Goal: Transaction & Acquisition: Purchase product/service

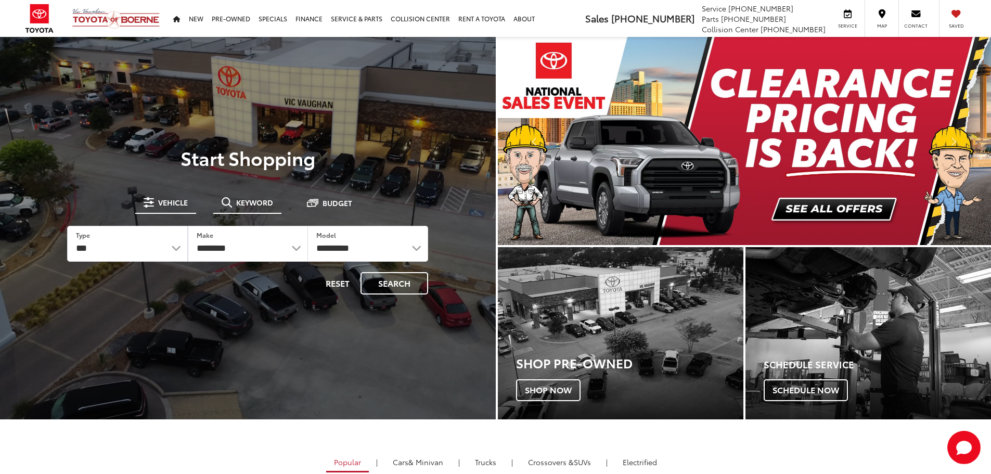
click at [245, 203] on span "Keyword" at bounding box center [254, 202] width 37 height 7
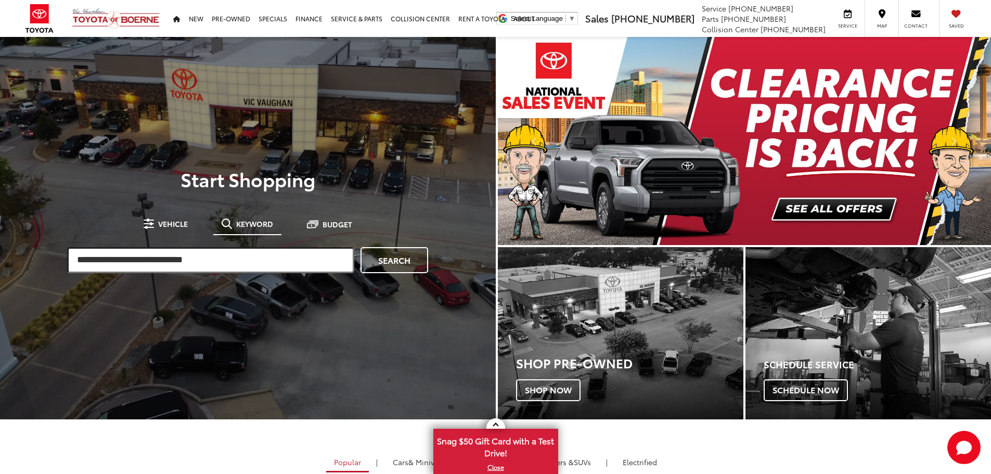
click at [237, 251] on input "search" at bounding box center [210, 260] width 287 height 26
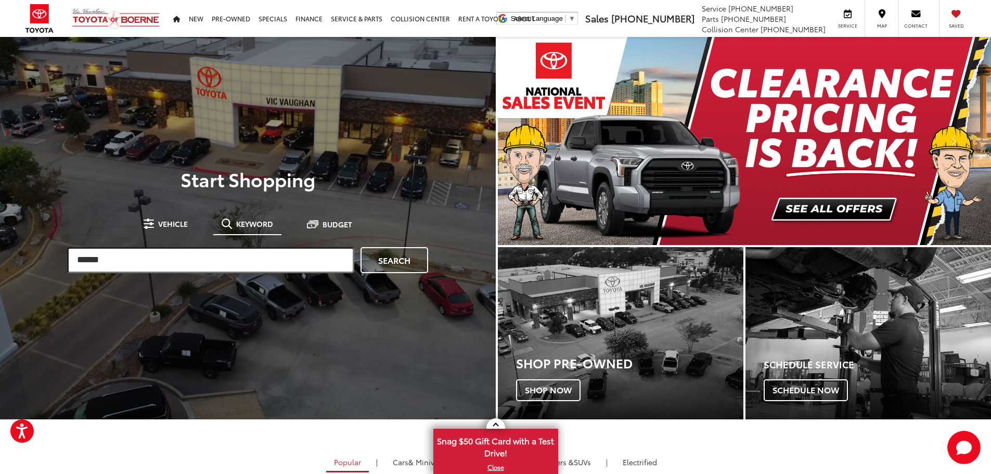
type input "******"
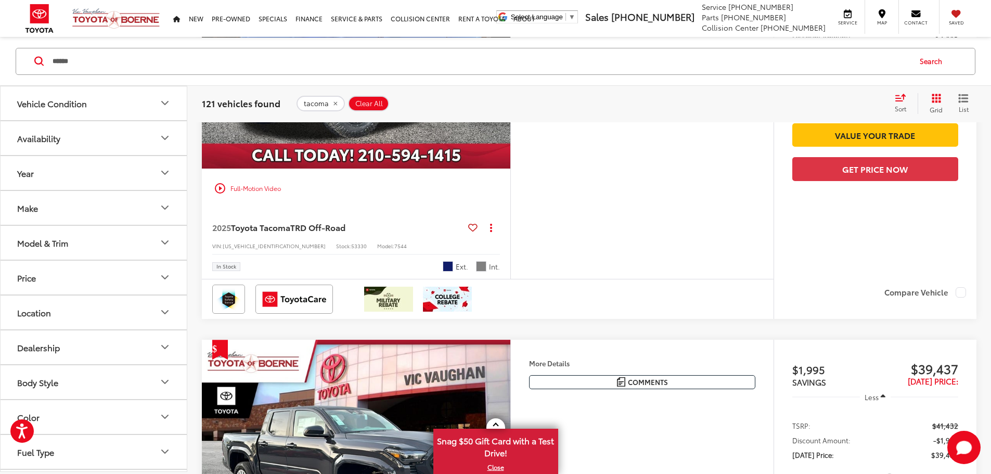
scroll to position [2340, 0]
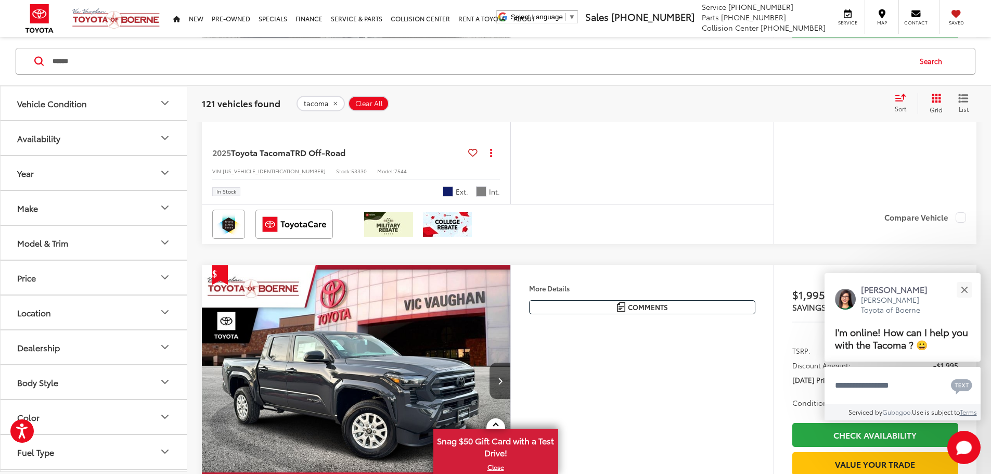
click at [908, 103] on div "Sort" at bounding box center [903, 103] width 28 height 21
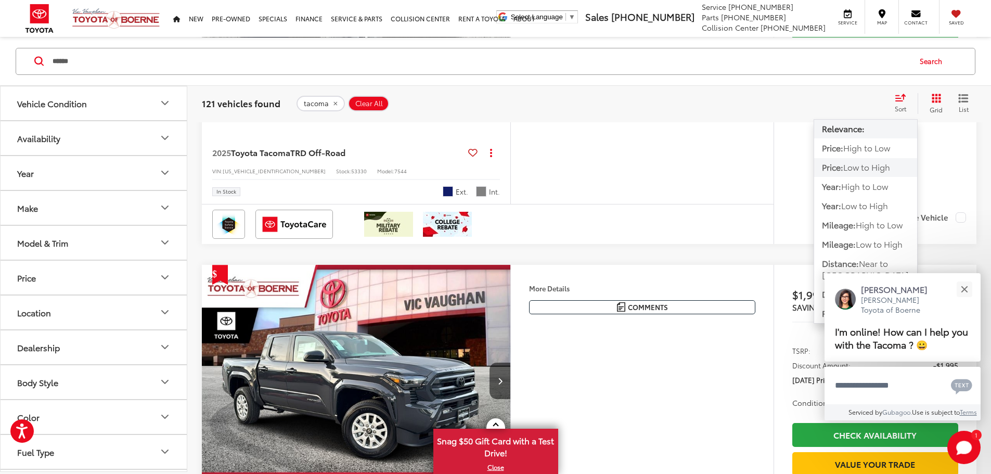
click at [874, 169] on span "Low to High" at bounding box center [866, 167] width 47 height 12
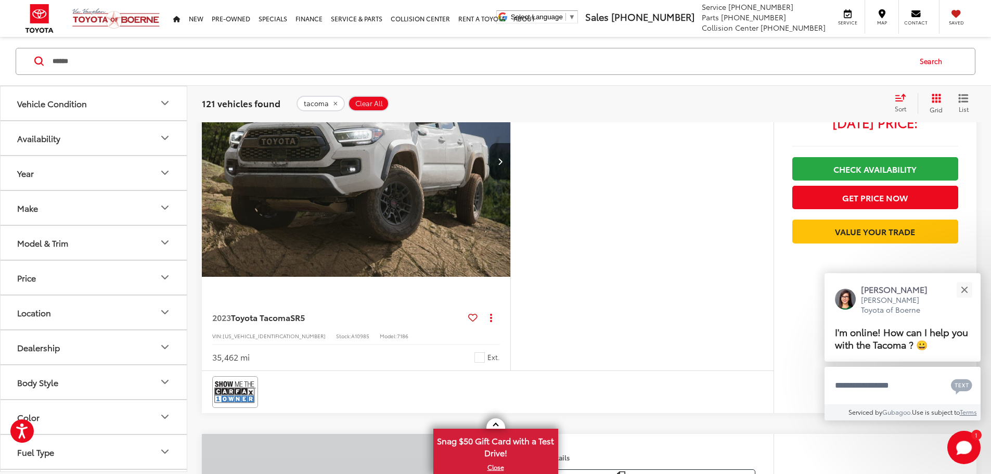
scroll to position [2908, 0]
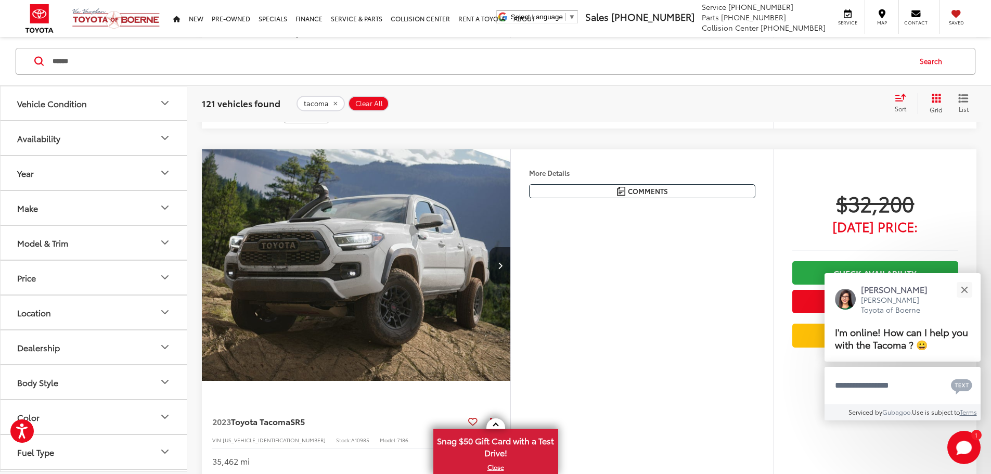
scroll to position [0, 1183]
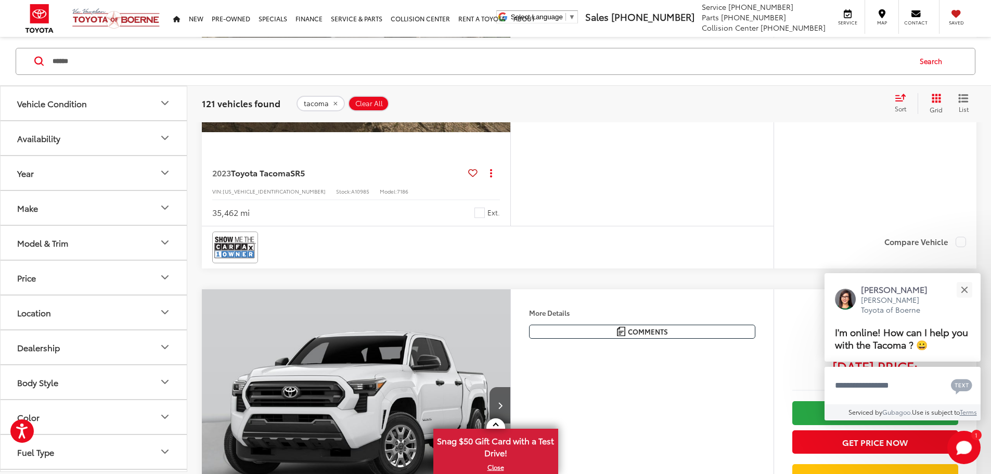
scroll to position [3168, 0]
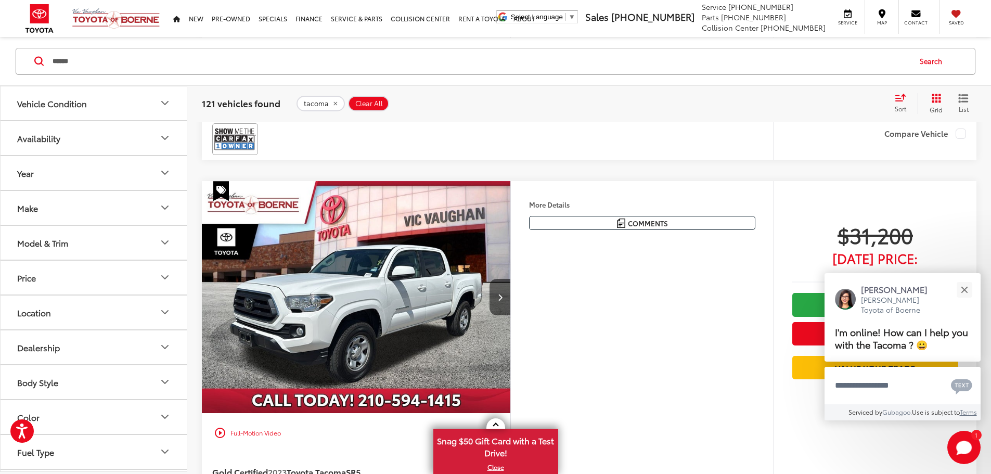
scroll to position [2061, 0]
click at [229, 152] on img at bounding box center [235, 139] width 42 height 28
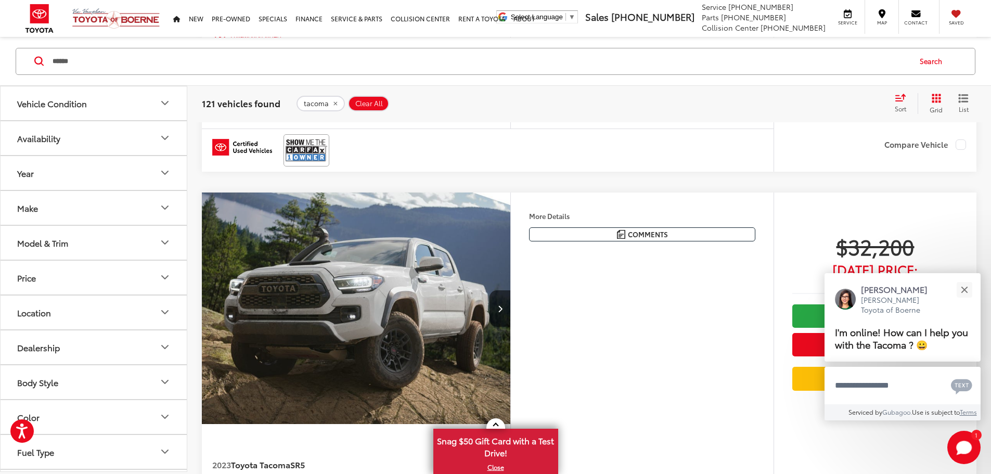
scroll to position [2860, 0]
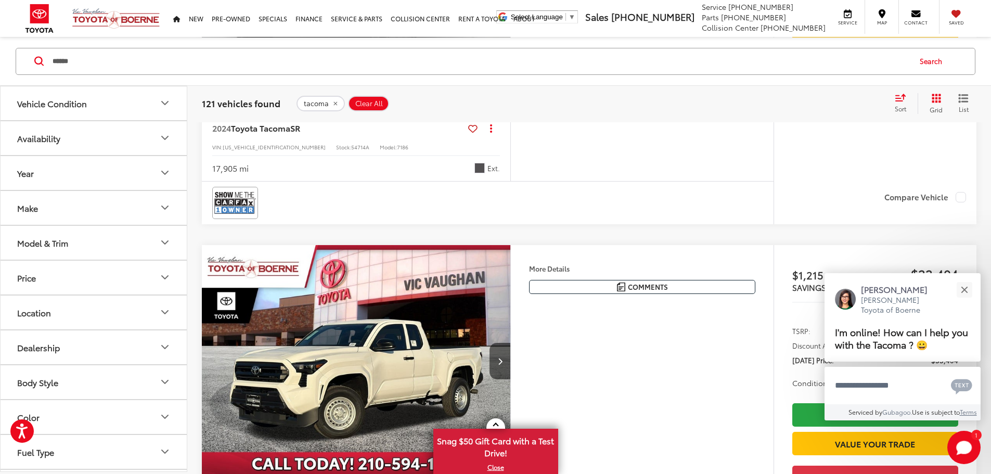
scroll to position [4317, 0]
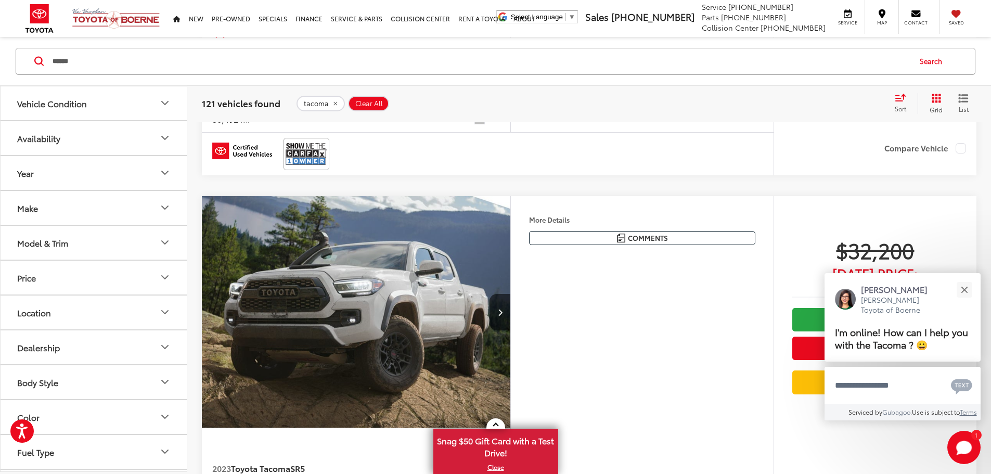
scroll to position [2860, 0]
click at [0, 0] on button "More..." at bounding box center [0, 0] width 0 height 0
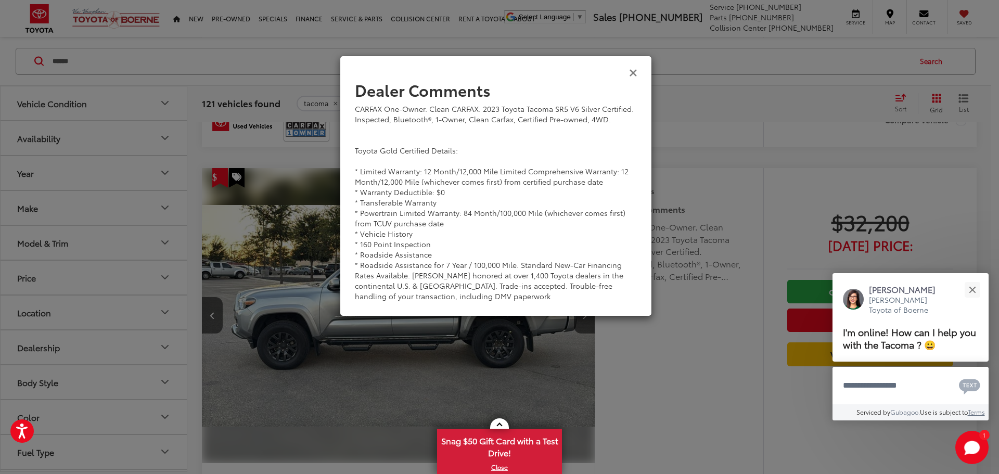
click at [633, 77] on icon "Close" at bounding box center [633, 72] width 8 height 11
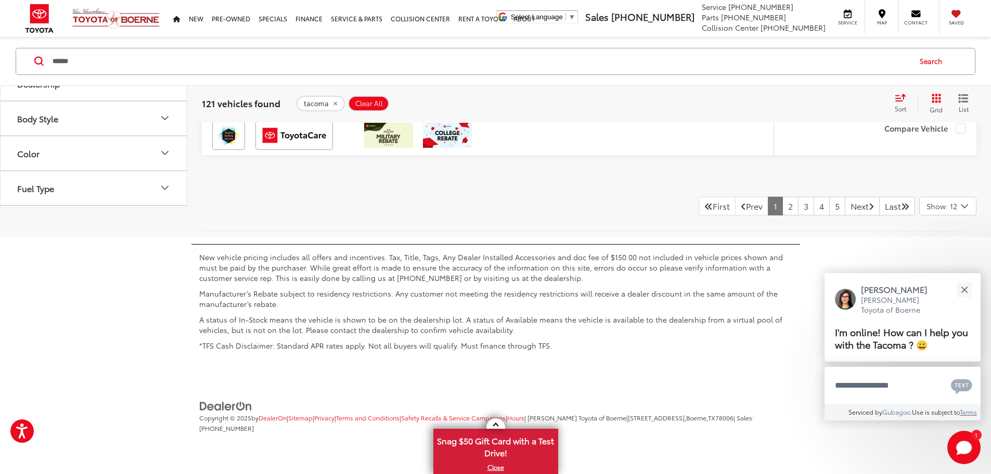
scroll to position [5598, 0]
click at [849, 204] on link "Next" at bounding box center [862, 206] width 35 height 19
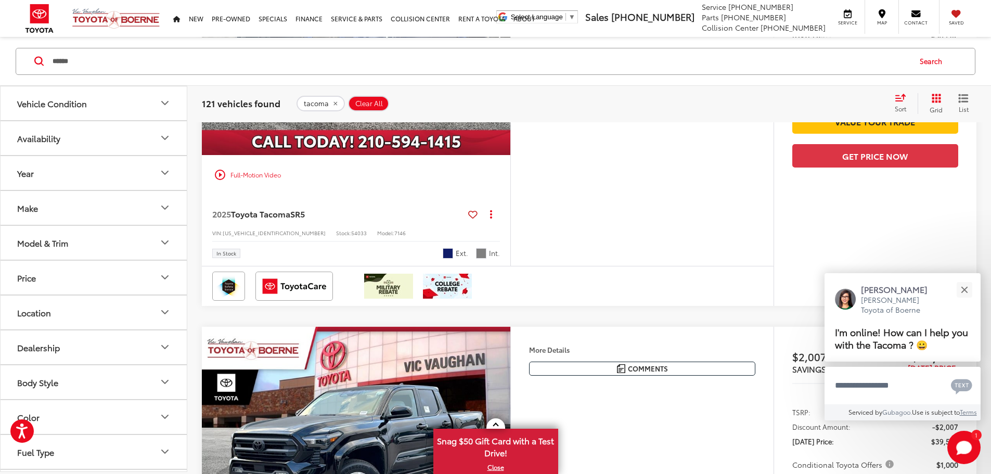
scroll to position [3688, 0]
